Goal: Navigation & Orientation: Find specific page/section

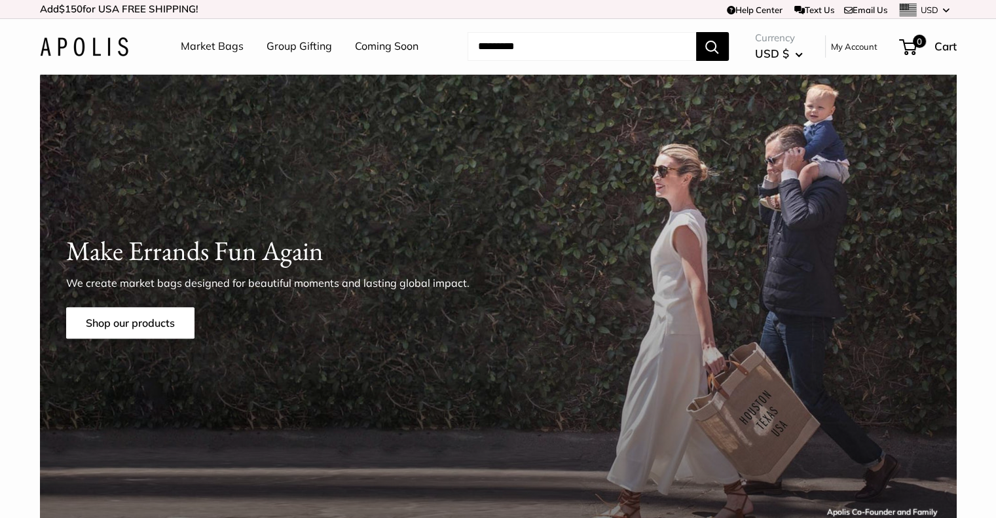
click at [233, 49] on link "Market Bags" at bounding box center [212, 47] width 63 height 20
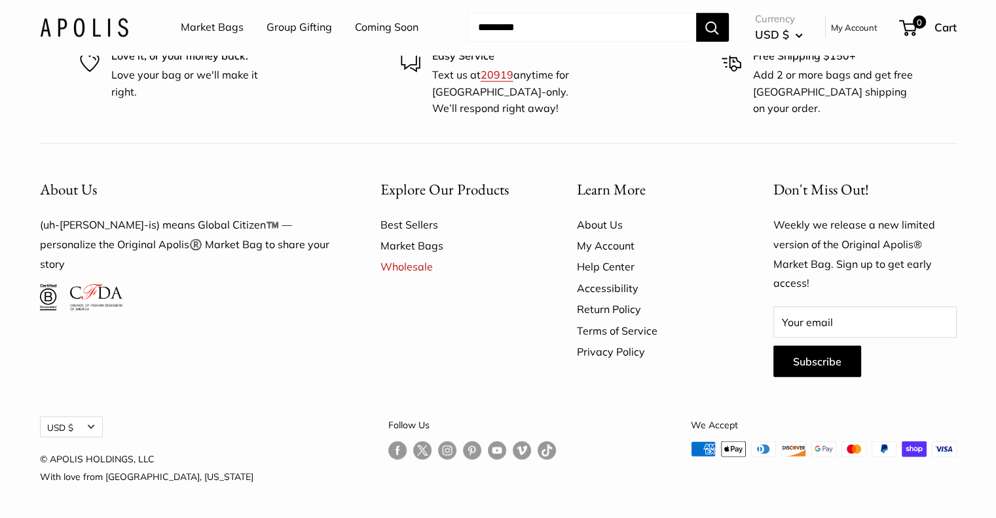
scroll to position [3338, 0]
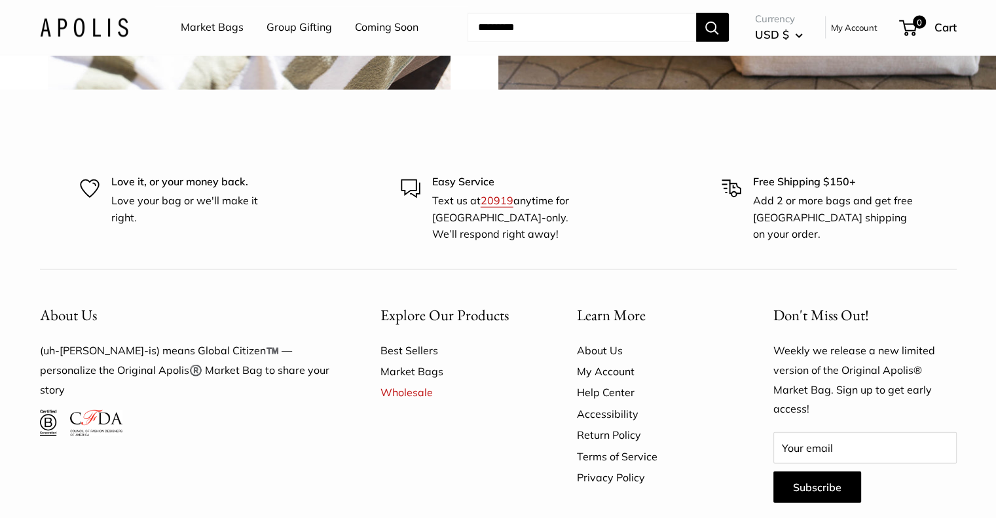
click at [221, 31] on link "Market Bags" at bounding box center [212, 28] width 63 height 20
